Goal: Task Accomplishment & Management: Use online tool/utility

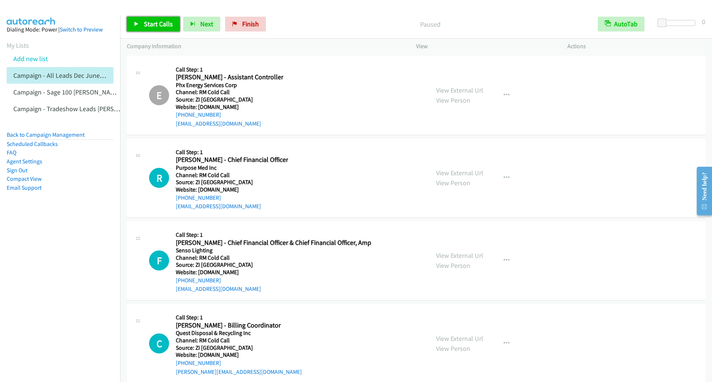
click at [132, 21] on link "Start Calls" at bounding box center [153, 24] width 53 height 15
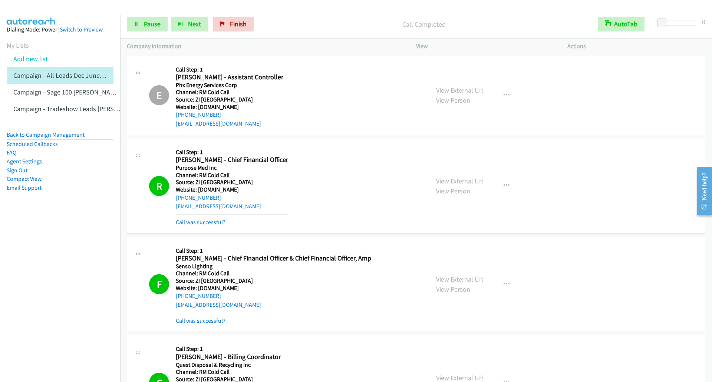
click at [92, 256] on nav "Dialing Mode: Power | Switch to Preview My Lists Add new list Campaign - All Le…" at bounding box center [60, 206] width 121 height 382
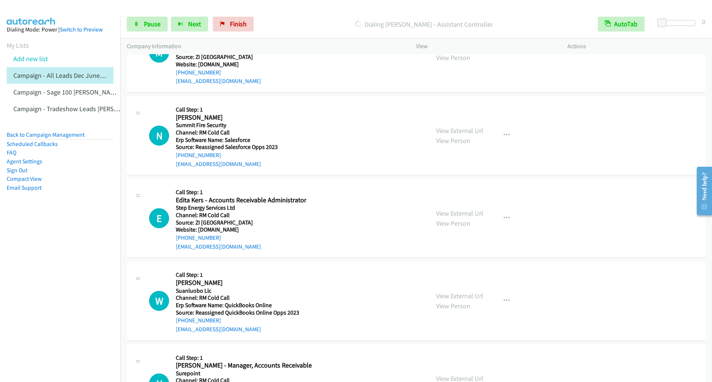
scroll to position [1215, 0]
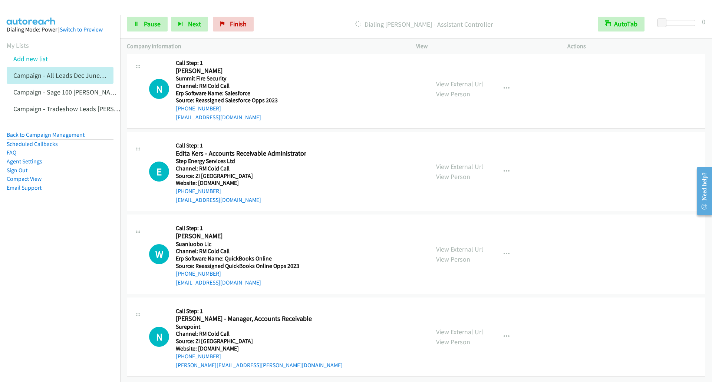
click at [38, 297] on nav "Dialing Mode: Power | Switch to Preview My Lists Add new list Campaign - All Le…" at bounding box center [60, 206] width 121 height 382
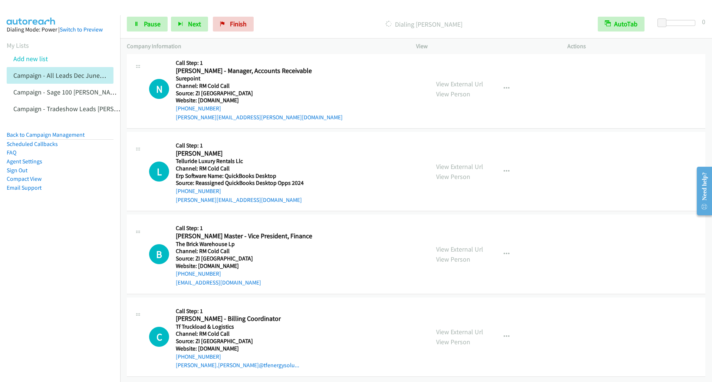
scroll to position [1526, 0]
click at [54, 278] on nav "Dialing Mode: Power | Switch to Preview My Lists Add new list Campaign - All Le…" at bounding box center [60, 206] width 121 height 382
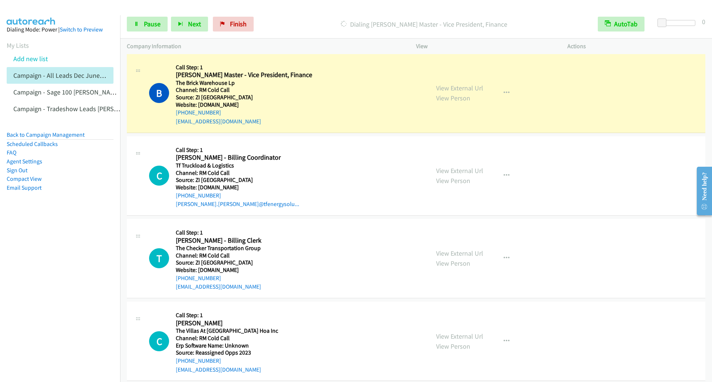
scroll to position [1685, 0]
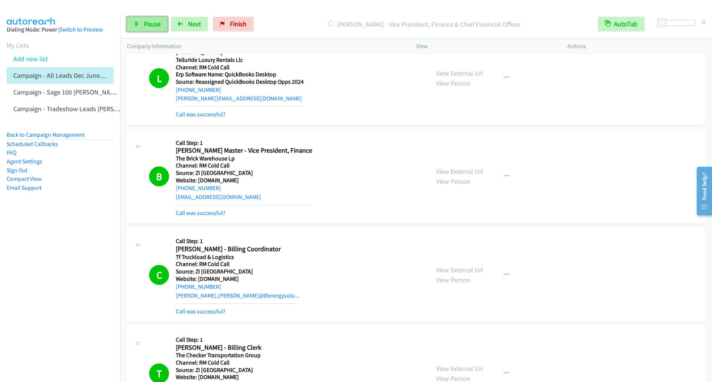
click at [135, 22] on icon at bounding box center [136, 24] width 5 height 5
click at [140, 27] on link "Start Calls" at bounding box center [153, 24] width 53 height 15
click at [70, 263] on nav "Dialing Mode: Power | Switch to Preview My Lists Add new list Campaign - All Le…" at bounding box center [60, 206] width 121 height 382
click at [137, 18] on link "Pause" at bounding box center [147, 24] width 41 height 15
click at [135, 22] on icon at bounding box center [136, 24] width 5 height 5
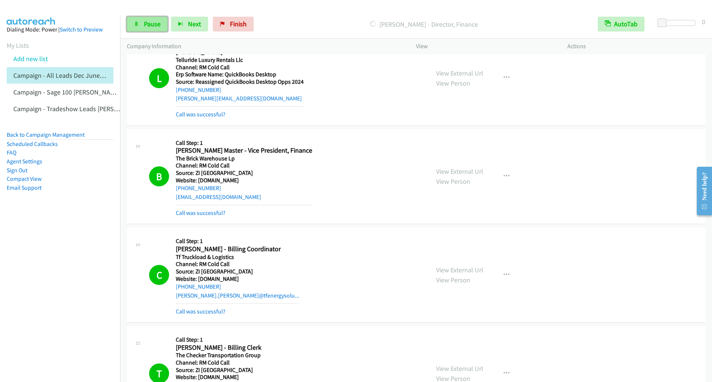
click at [141, 22] on link "Pause" at bounding box center [147, 24] width 41 height 15
click at [145, 23] on span "Start Calls" at bounding box center [158, 24] width 29 height 9
click at [136, 24] on icon at bounding box center [136, 24] width 5 height 5
click at [134, 26] on icon at bounding box center [136, 24] width 5 height 5
click at [143, 24] on link "Pause" at bounding box center [147, 24] width 41 height 15
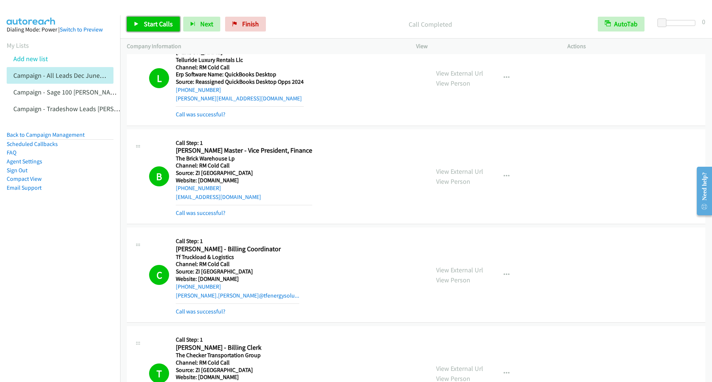
click at [134, 24] on icon at bounding box center [136, 24] width 5 height 5
click at [135, 27] on link "Pause" at bounding box center [147, 24] width 41 height 15
click at [136, 25] on icon at bounding box center [136, 24] width 5 height 5
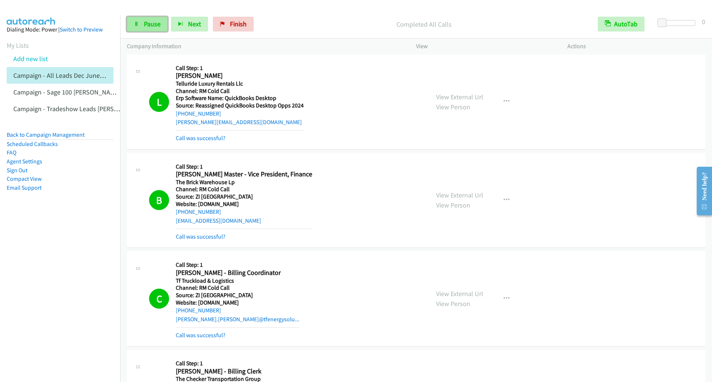
click at [141, 22] on link "Pause" at bounding box center [147, 24] width 41 height 15
click at [142, 26] on link "Start Calls" at bounding box center [153, 24] width 53 height 15
click at [143, 29] on link "Pause" at bounding box center [147, 24] width 41 height 15
click at [140, 24] on link "Start Calls" at bounding box center [153, 24] width 53 height 15
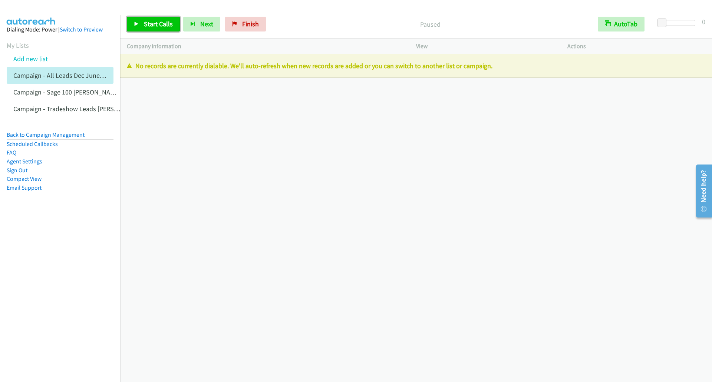
click at [136, 23] on icon at bounding box center [136, 24] width 5 height 5
